Goal: Task Accomplishment & Management: Use online tool/utility

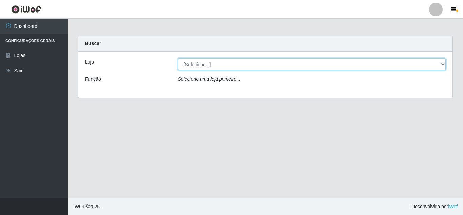
drag, startPoint x: 305, startPoint y: 66, endPoint x: 306, endPoint y: 69, distance: 3.4
click at [305, 66] on select "[Selecione...] Queiroz Atacadão - [GEOGRAPHIC_DATA]" at bounding box center [312, 64] width 268 height 12
select select "225"
click at [178, 58] on select "[Selecione...] Queiroz Atacadão - [GEOGRAPHIC_DATA]" at bounding box center [312, 64] width 268 height 12
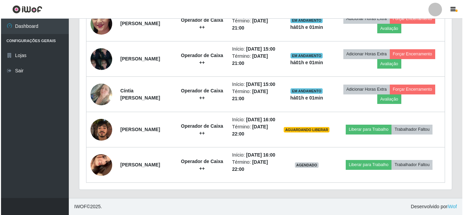
scroll to position [393, 0]
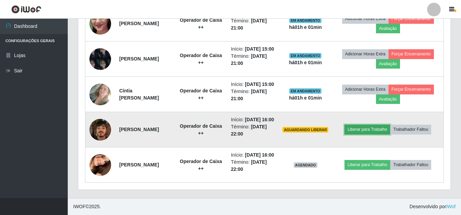
click at [370, 134] on button "Liberar para Trabalho" at bounding box center [368, 128] width 46 height 9
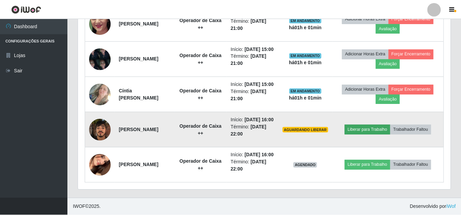
scroll to position [141, 369]
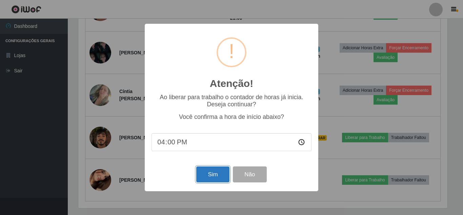
click at [213, 172] on button "Sim" at bounding box center [212, 174] width 33 height 16
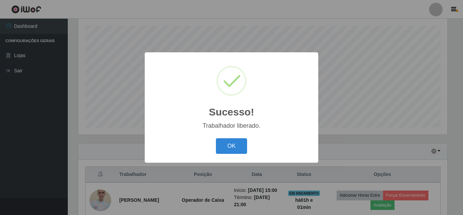
click at [216, 138] on button "OK" at bounding box center [232, 146] width 32 height 16
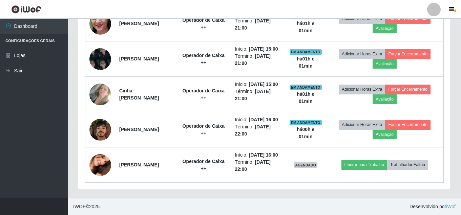
scroll to position [411, 0]
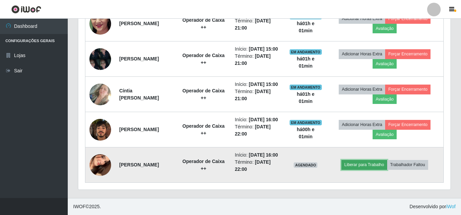
click at [356, 163] on button "Liberar para Trabalho" at bounding box center [365, 164] width 46 height 9
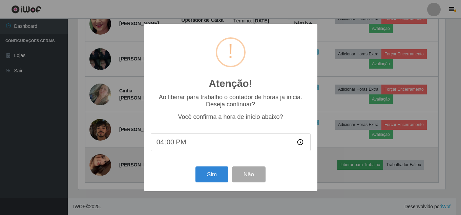
scroll to position [141, 369]
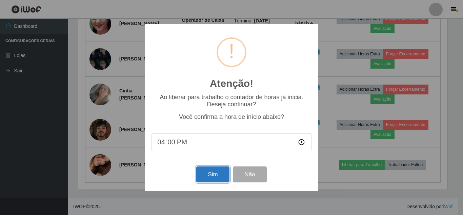
click at [208, 170] on button "Sim" at bounding box center [212, 174] width 33 height 16
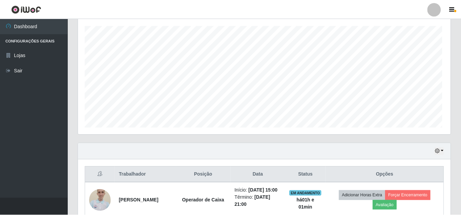
scroll to position [141, 372]
